Goal: Find specific page/section: Find specific page/section

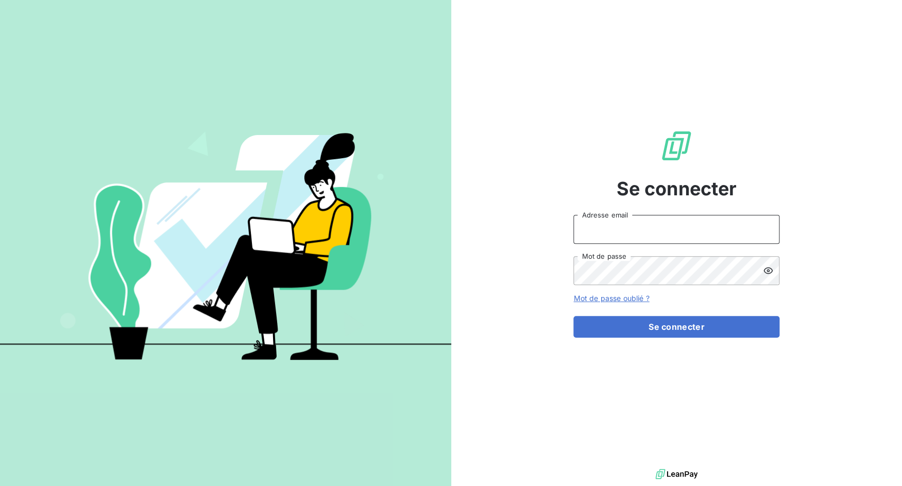
click at [647, 229] on input "Adresse email" at bounding box center [676, 229] width 206 height 29
drag, startPoint x: 610, startPoint y: 231, endPoint x: 643, endPoint y: 229, distance: 33.0
click at [643, 230] on input "admin@3dcelo" at bounding box center [676, 229] width 206 height 29
type input "admin@ecores"
click at [573, 316] on button "Se connecter" at bounding box center [676, 327] width 206 height 22
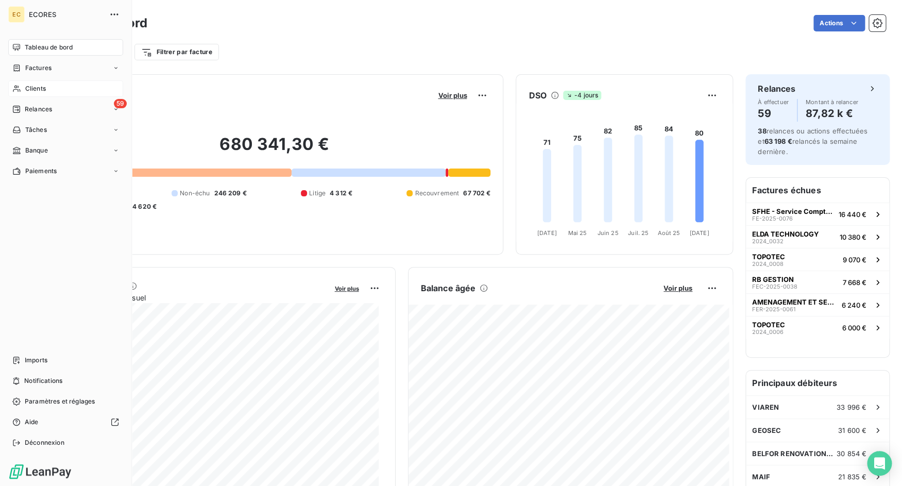
click at [26, 84] on span "Clients" at bounding box center [35, 88] width 21 height 9
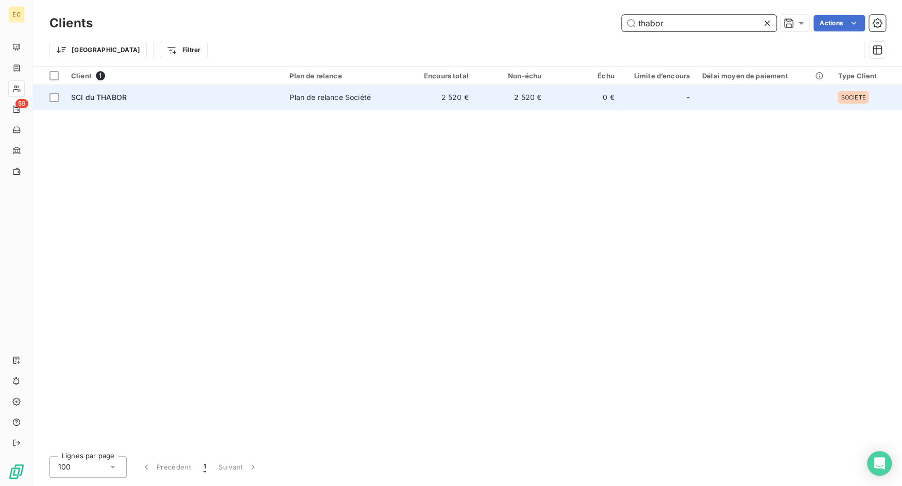
type input "thabor"
click at [149, 92] on td "SCI du THABOR" at bounding box center [174, 97] width 218 height 25
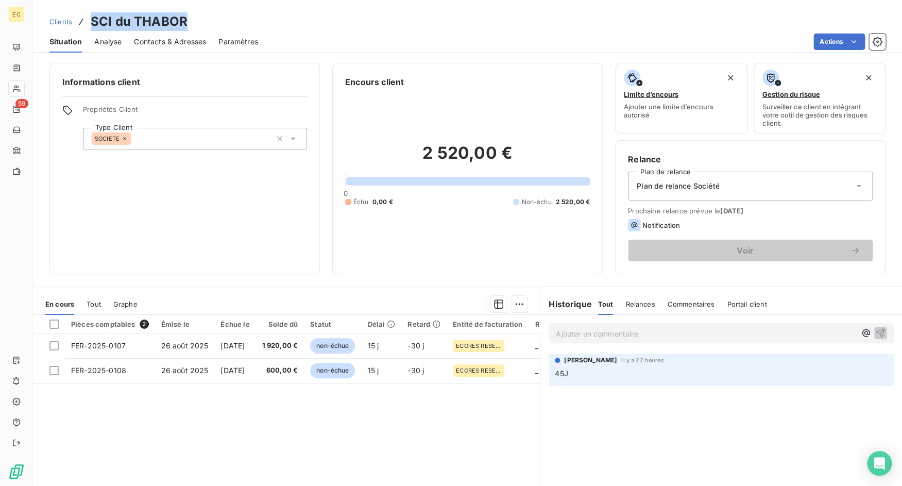
drag, startPoint x: 93, startPoint y: 20, endPoint x: 198, endPoint y: 20, distance: 104.6
click at [198, 20] on div "Clients SCI du THABOR" at bounding box center [467, 21] width 869 height 19
copy h3 "SCI du THABOR"
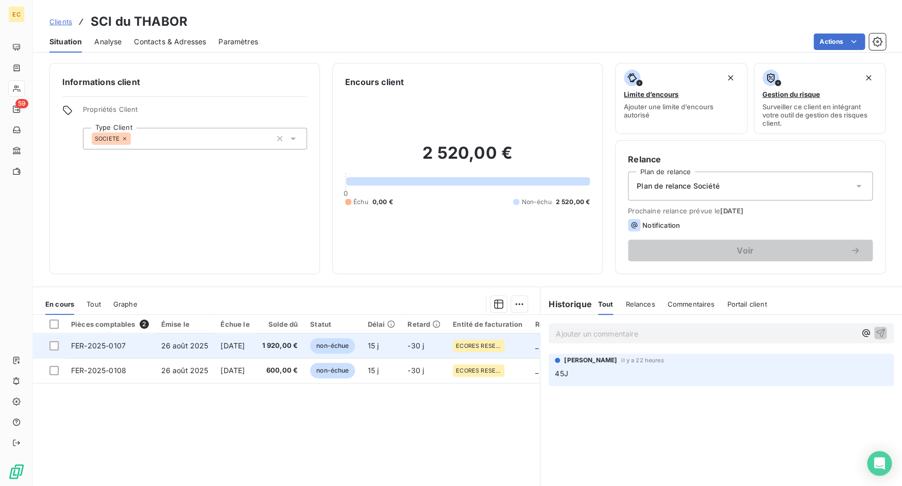
click at [131, 343] on td "FER-2025-0107" at bounding box center [110, 345] width 90 height 25
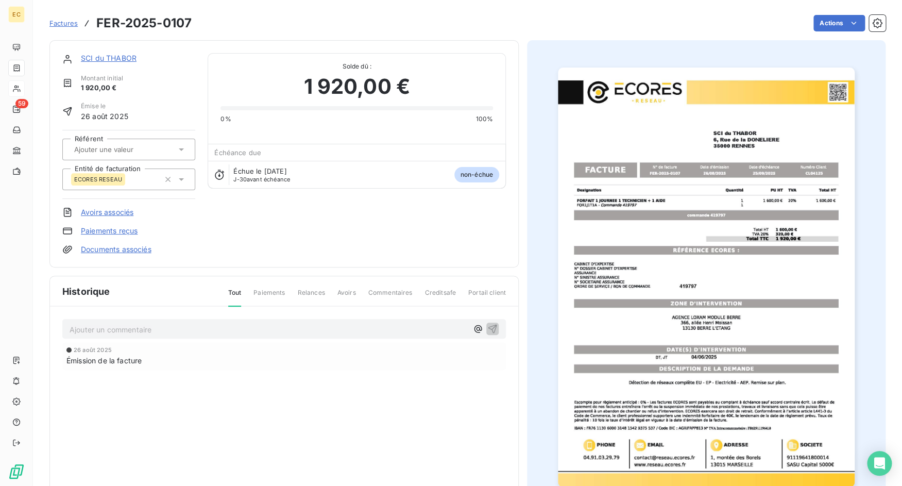
click at [140, 348] on div "26 août 2025" at bounding box center [283, 350] width 435 height 6
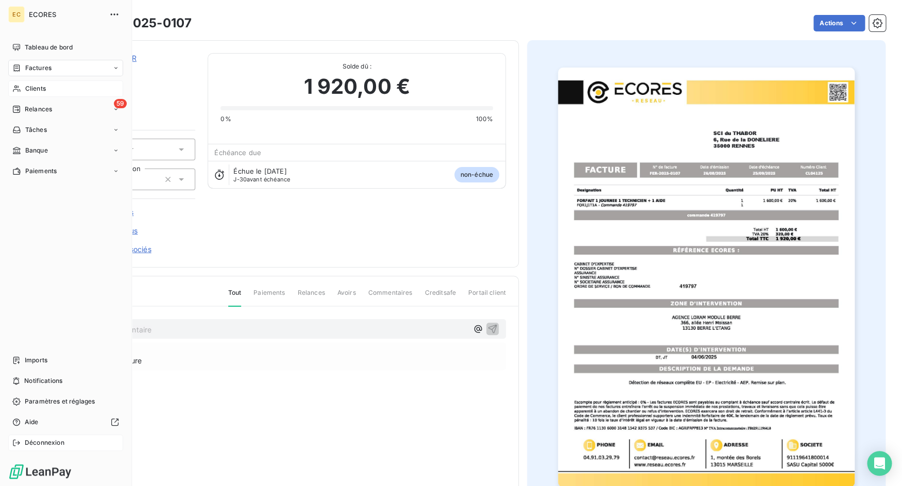
click at [23, 440] on div "Déconnexion" at bounding box center [65, 442] width 115 height 16
